Goal: Task Accomplishment & Management: Use online tool/utility

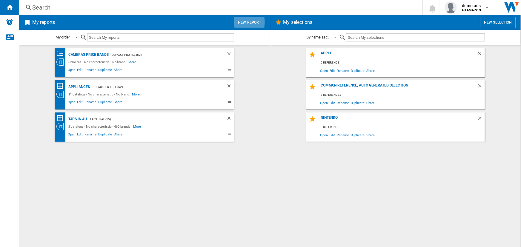
click at [243, 22] on button "New report" at bounding box center [249, 22] width 31 height 11
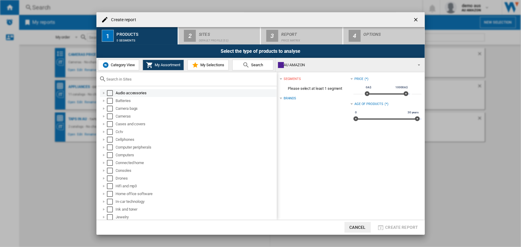
click at [110, 92] on div "Select" at bounding box center [110, 93] width 6 height 6
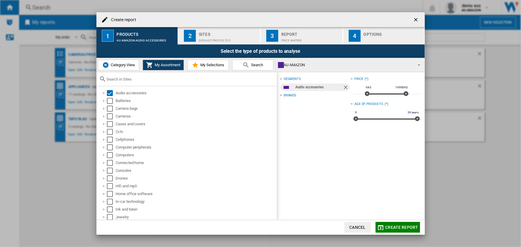
click at [206, 43] on button "2 Sites Default profile (52)" at bounding box center [219, 35] width 82 height 17
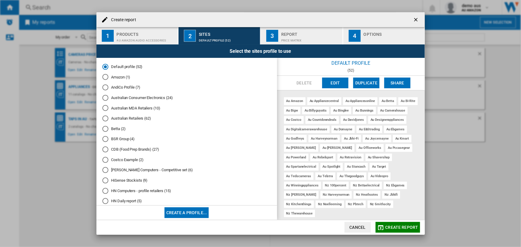
click at [337, 84] on button "Edit" at bounding box center [335, 83] width 26 height 11
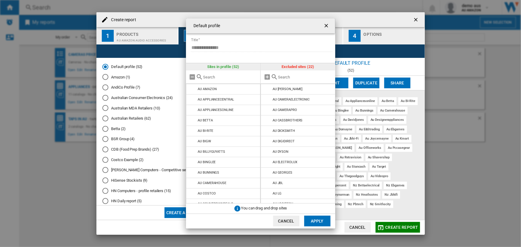
click at [283, 221] on button "Cancel" at bounding box center [286, 221] width 26 height 11
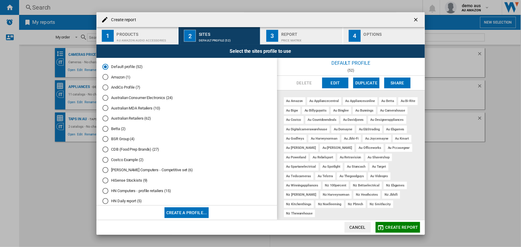
click at [197, 214] on button "Create a profile..." at bounding box center [186, 212] width 44 height 11
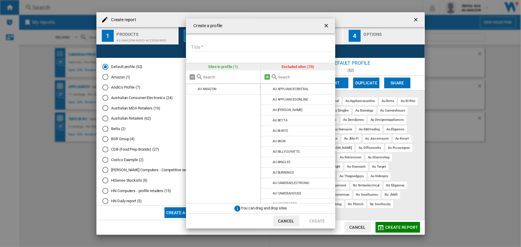
click at [266, 78] on md-icon "{{::title}} {{::getI18NText('BUTTONS.CANCEL')}} ..." at bounding box center [266, 76] width 7 height 7
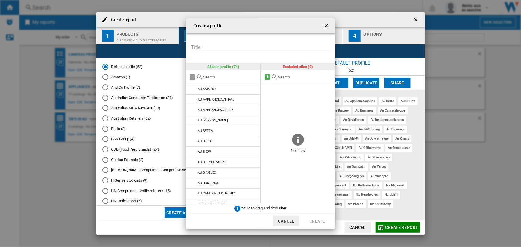
click at [267, 78] on md-icon "{{::title}} {{::getI18NText('BUTTONS.CANCEL')}} ..." at bounding box center [266, 76] width 7 height 7
click at [207, 47] on input "Title" at bounding box center [261, 47] width 141 height 9
type input "*********"
click at [315, 222] on button "Create" at bounding box center [317, 221] width 26 height 11
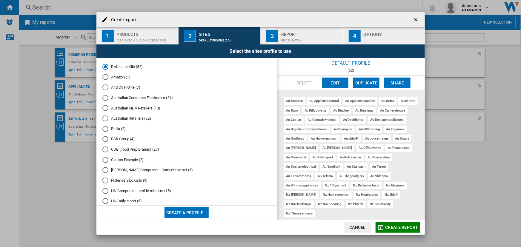
scroll to position [175, 0]
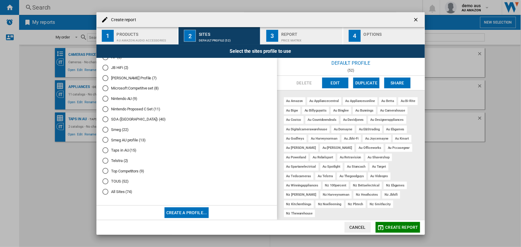
click at [107, 193] on div "All Sites (74)" at bounding box center [105, 192] width 6 height 6
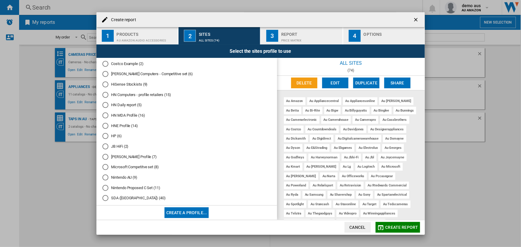
scroll to position [0, 0]
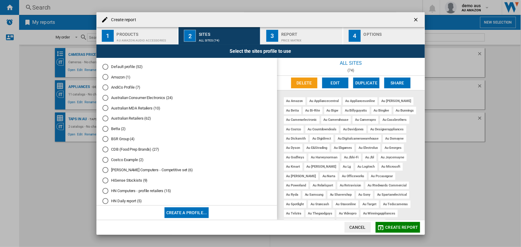
click at [143, 32] on div "Products" at bounding box center [146, 33] width 59 height 6
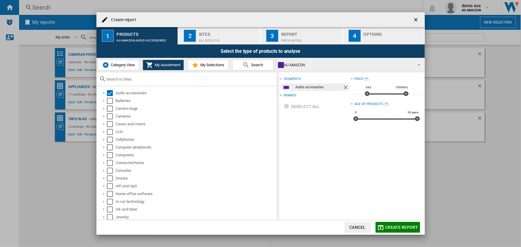
click at [116, 61] on button "Category View" at bounding box center [118, 65] width 41 height 11
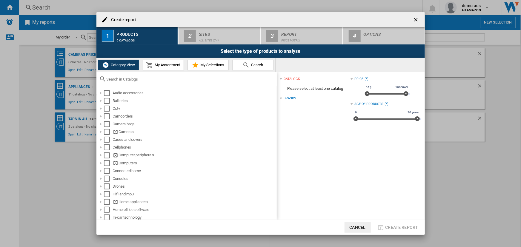
click at [127, 77] on input "text" at bounding box center [189, 79] width 167 height 4
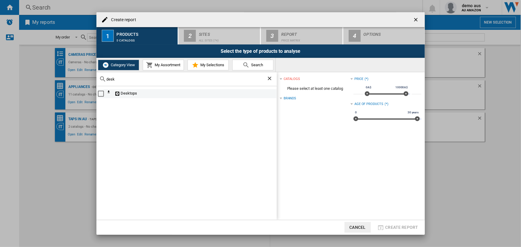
click at [99, 92] on div "Select" at bounding box center [101, 94] width 6 height 6
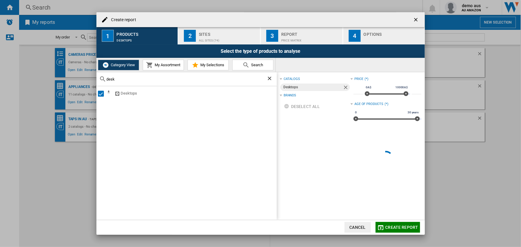
click at [119, 78] on input "desk" at bounding box center [186, 79] width 160 height 4
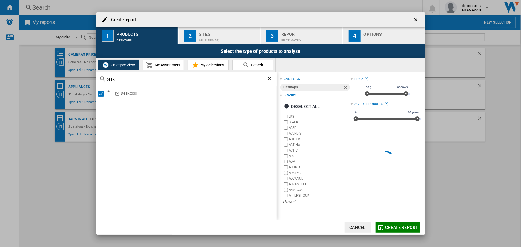
drag, startPoint x: 95, startPoint y: 75, endPoint x: 87, endPoint y: 78, distance: 8.7
click at [95, 75] on div "Create report 1 Products Desktops 2 Sites All Sites (74) 3 Report Price Matrix …" at bounding box center [260, 123] width 521 height 247
click at [115, 79] on input "desk" at bounding box center [186, 79] width 160 height 4
drag, startPoint x: 93, startPoint y: 76, endPoint x: 89, endPoint y: 75, distance: 4.3
click at [90, 75] on div "Create report 1 Products Desktops 2 Sites All Sites (74) 3 Report Price Matrix …" at bounding box center [260, 123] width 521 height 247
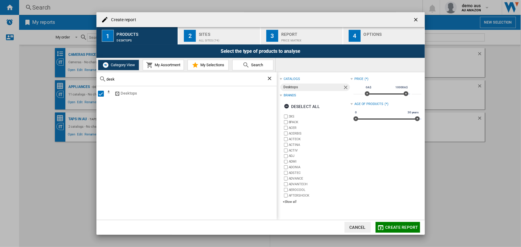
drag, startPoint x: 116, startPoint y: 79, endPoint x: 93, endPoint y: 79, distance: 22.7
click at [93, 77] on div "Create report 1 Products Desktops 2 Sites All Sites (74) 3 Report Price Matrix …" at bounding box center [260, 123] width 521 height 247
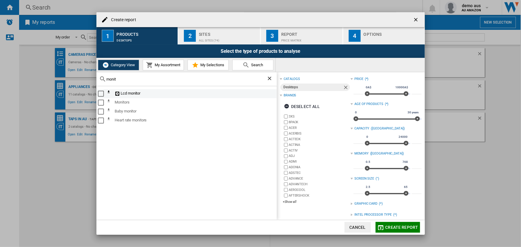
click at [100, 92] on div "Select" at bounding box center [101, 94] width 6 height 6
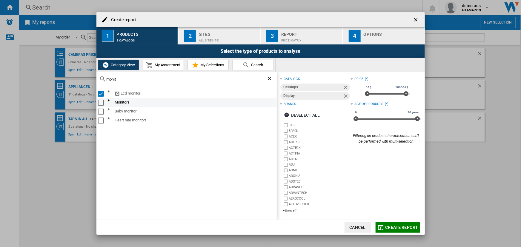
click at [101, 100] on div "Select" at bounding box center [101, 103] width 6 height 6
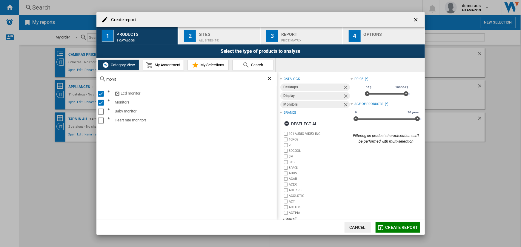
drag, startPoint x: 118, startPoint y: 79, endPoint x: 92, endPoint y: 79, distance: 26.5
click at [92, 79] on div "Create report 1 Products 3 catalogs 2 Sites All Sites (74) 3 Report Price Matri…" at bounding box center [260, 123] width 521 height 247
click at [122, 79] on input "monit" at bounding box center [186, 79] width 160 height 4
drag, startPoint x: 121, startPoint y: 79, endPoint x: 89, endPoint y: 78, distance: 31.9
click at [89, 78] on div "Create report 1 Products 3 catalogs 2 Sites All Sites (74) 3 Report Price Matri…" at bounding box center [260, 123] width 521 height 247
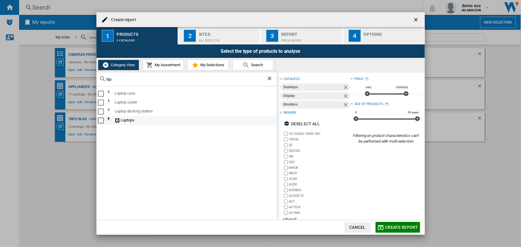
click at [101, 120] on div "Select" at bounding box center [101, 121] width 6 height 6
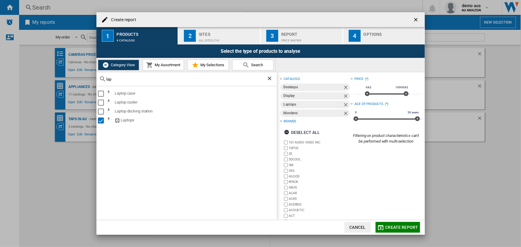
drag, startPoint x: 118, startPoint y: 80, endPoint x: 100, endPoint y: 78, distance: 17.4
click at [100, 78] on div "lap" at bounding box center [186, 79] width 180 height 14
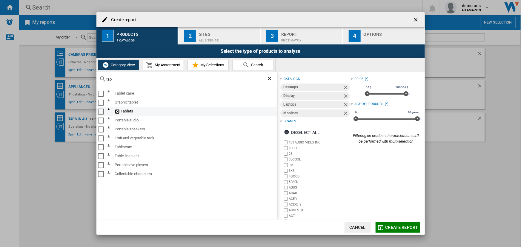
type input "tab"
click at [101, 111] on div "Select" at bounding box center [101, 112] width 6 height 6
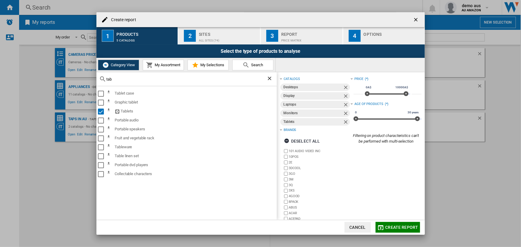
drag, startPoint x: 115, startPoint y: 81, endPoint x: 88, endPoint y: 79, distance: 27.2
click at [88, 79] on div "Create report 1 Products 5 catalogs 2 Sites All Sites (74) 3 Report Price Matri…" at bounding box center [260, 123] width 521 height 247
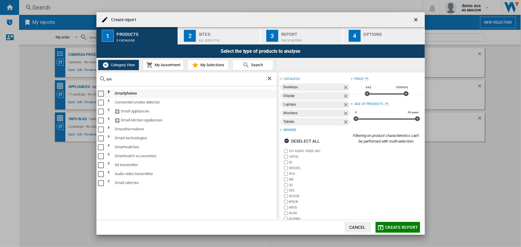
type input "sm"
drag, startPoint x: 101, startPoint y: 92, endPoint x: 104, endPoint y: 96, distance: 4.5
click at [101, 93] on div "Select" at bounding box center [101, 94] width 6 height 6
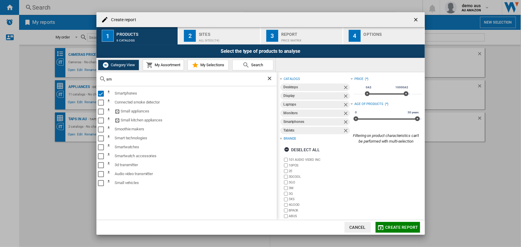
drag, startPoint x: 120, startPoint y: 79, endPoint x: 84, endPoint y: 80, distance: 35.8
click at [85, 80] on div "Create report 1 Products 6 catalogs 2 Sites All Sites (74) 3 Report Price Matri…" at bounding box center [260, 123] width 521 height 247
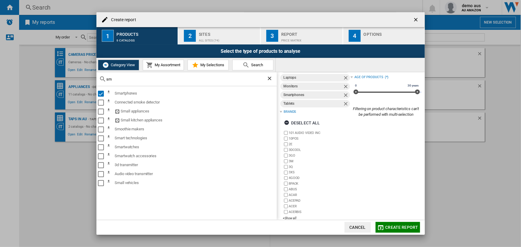
scroll to position [35, 0]
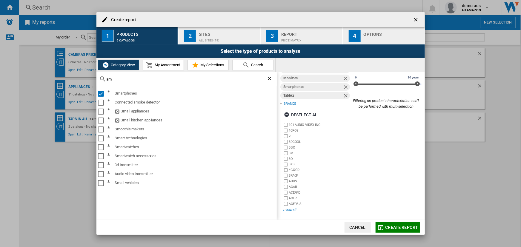
click at [293, 211] on div "+Show all" at bounding box center [316, 210] width 68 height 4
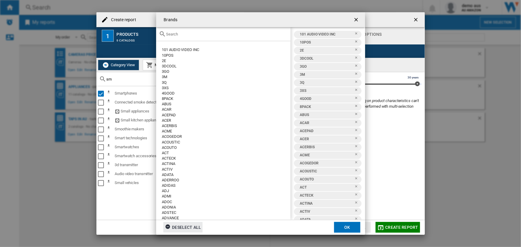
click at [181, 225] on div "Deselect all" at bounding box center [183, 227] width 36 height 11
click at [192, 34] on input "text" at bounding box center [226, 34] width 121 height 4
click at [356, 19] on ng-md-icon "getI18NText('BUTTONS.CLOSE_DIALOG')" at bounding box center [356, 20] width 7 height 7
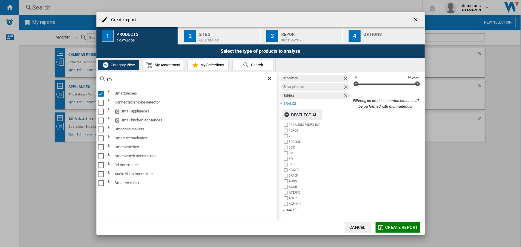
click at [287, 113] on ng-md-icon "button" at bounding box center [287, 115] width 7 height 7
click at [293, 209] on div "+Show all" at bounding box center [316, 210] width 68 height 4
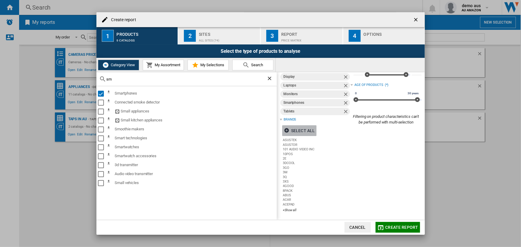
click at [392, 228] on span "Create report" at bounding box center [401, 227] width 33 height 5
